Goal: Check status: Check status

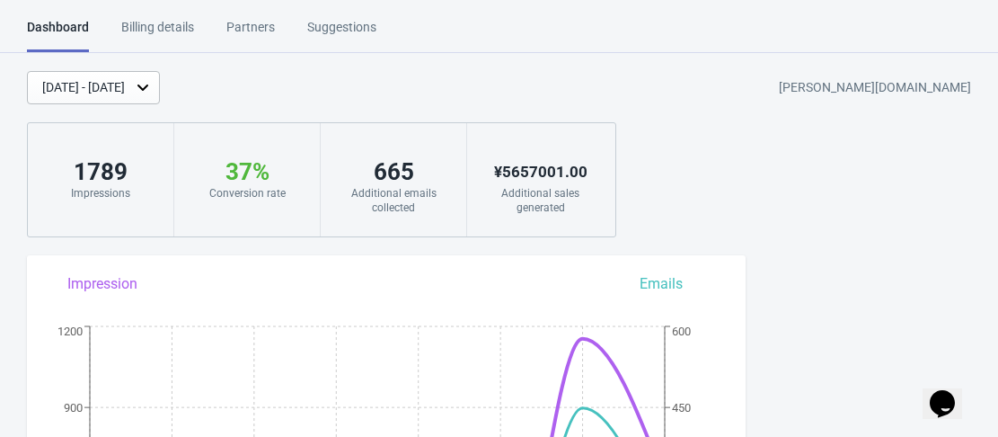
click at [125, 90] on div "[DATE] - [DATE]" at bounding box center [83, 87] width 83 height 19
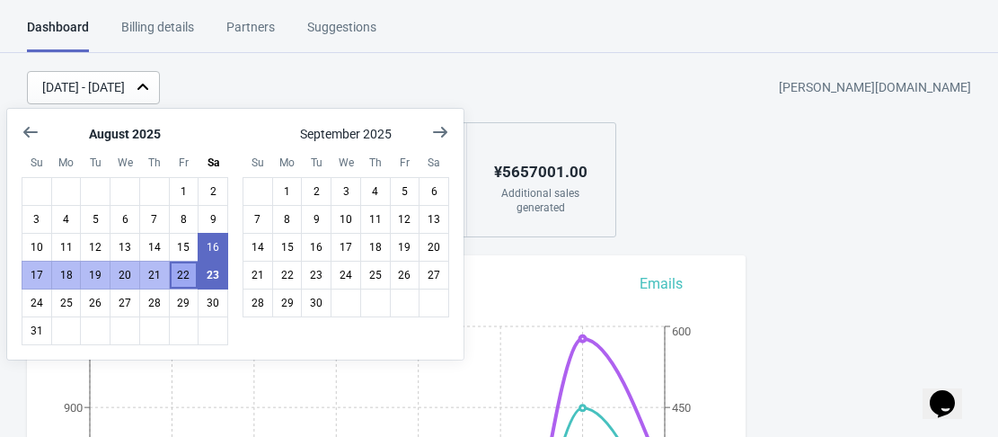
click at [186, 274] on button "22" at bounding box center [184, 275] width 31 height 29
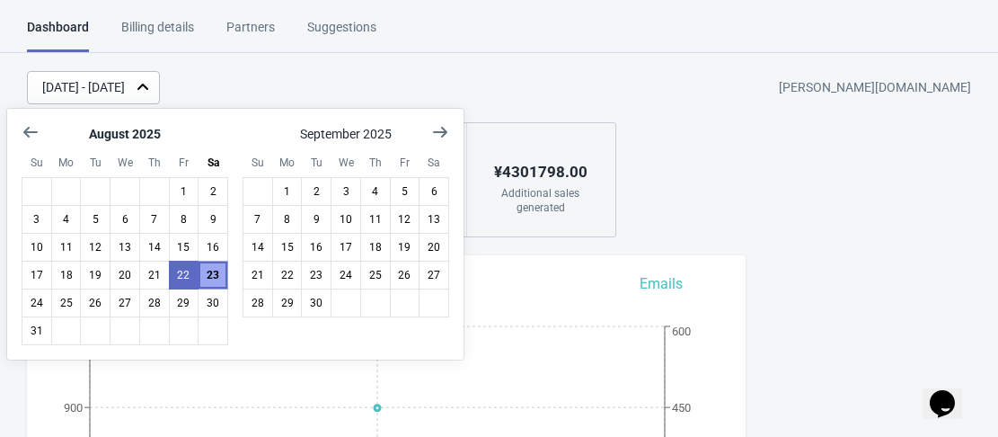
click at [202, 279] on button "23" at bounding box center [213, 275] width 31 height 29
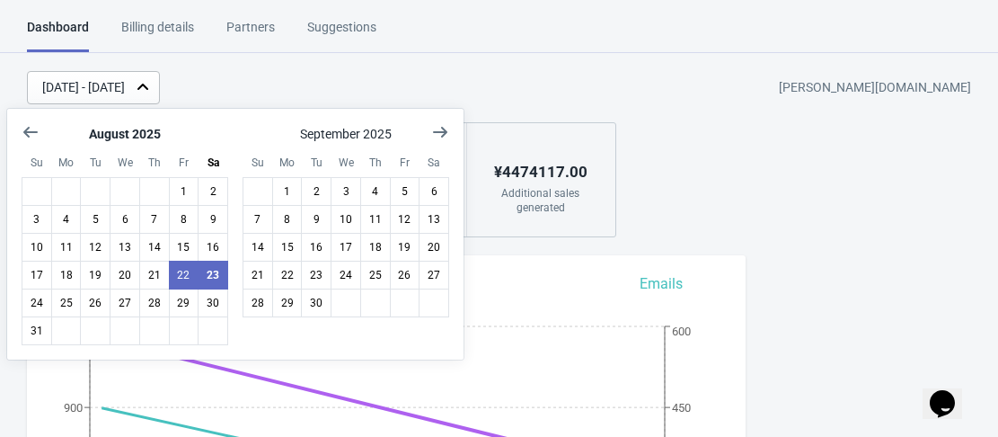
click at [793, 177] on div "Aug 22, 2025 - Aug 23, 2025 ambika-corporation.myshopify.com 1783 Impressions 3…" at bounding box center [499, 154] width 998 height 166
